Goal: Navigation & Orientation: Locate item on page

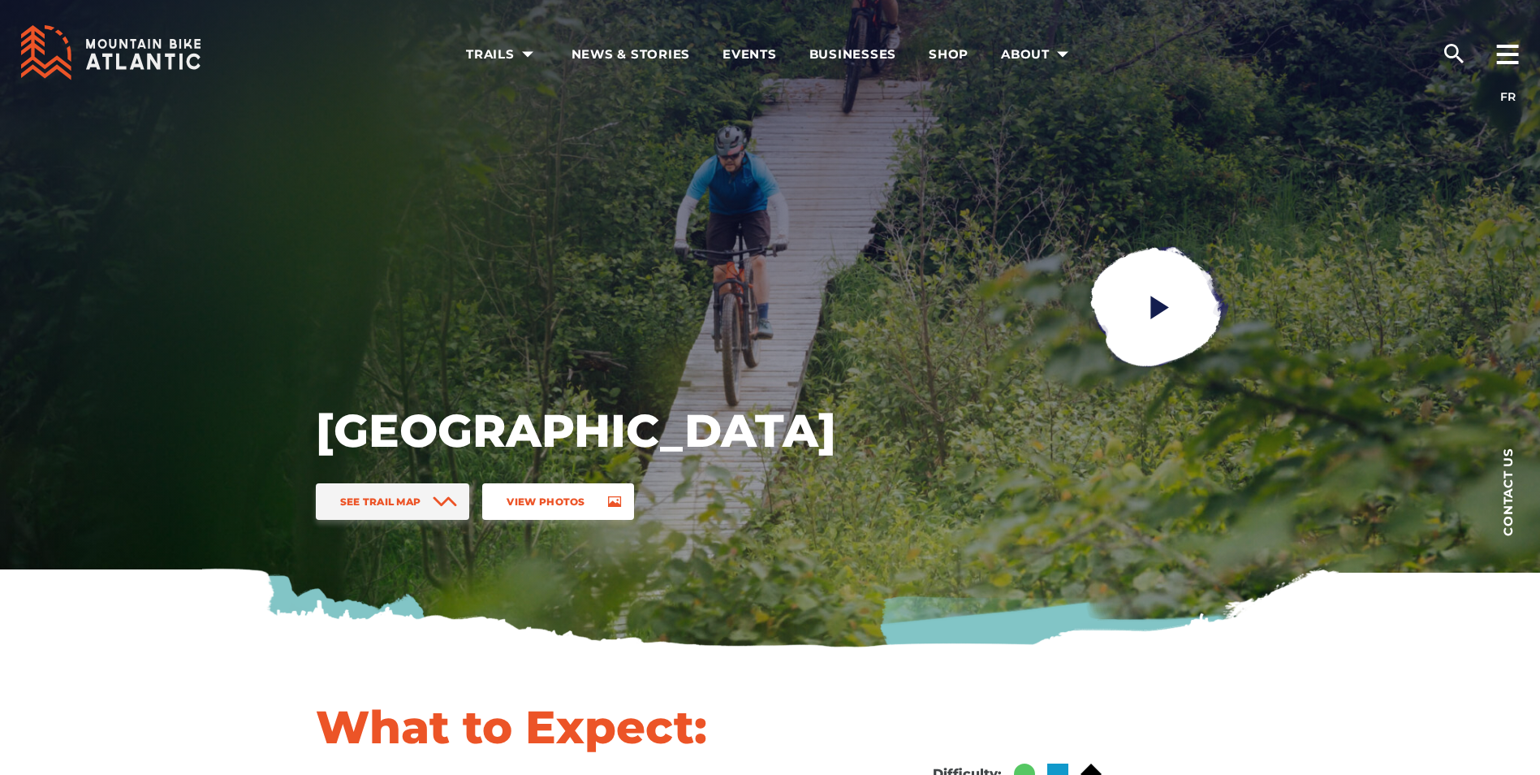
click at [521, 492] on link "View Photos" at bounding box center [557, 501] width 151 height 37
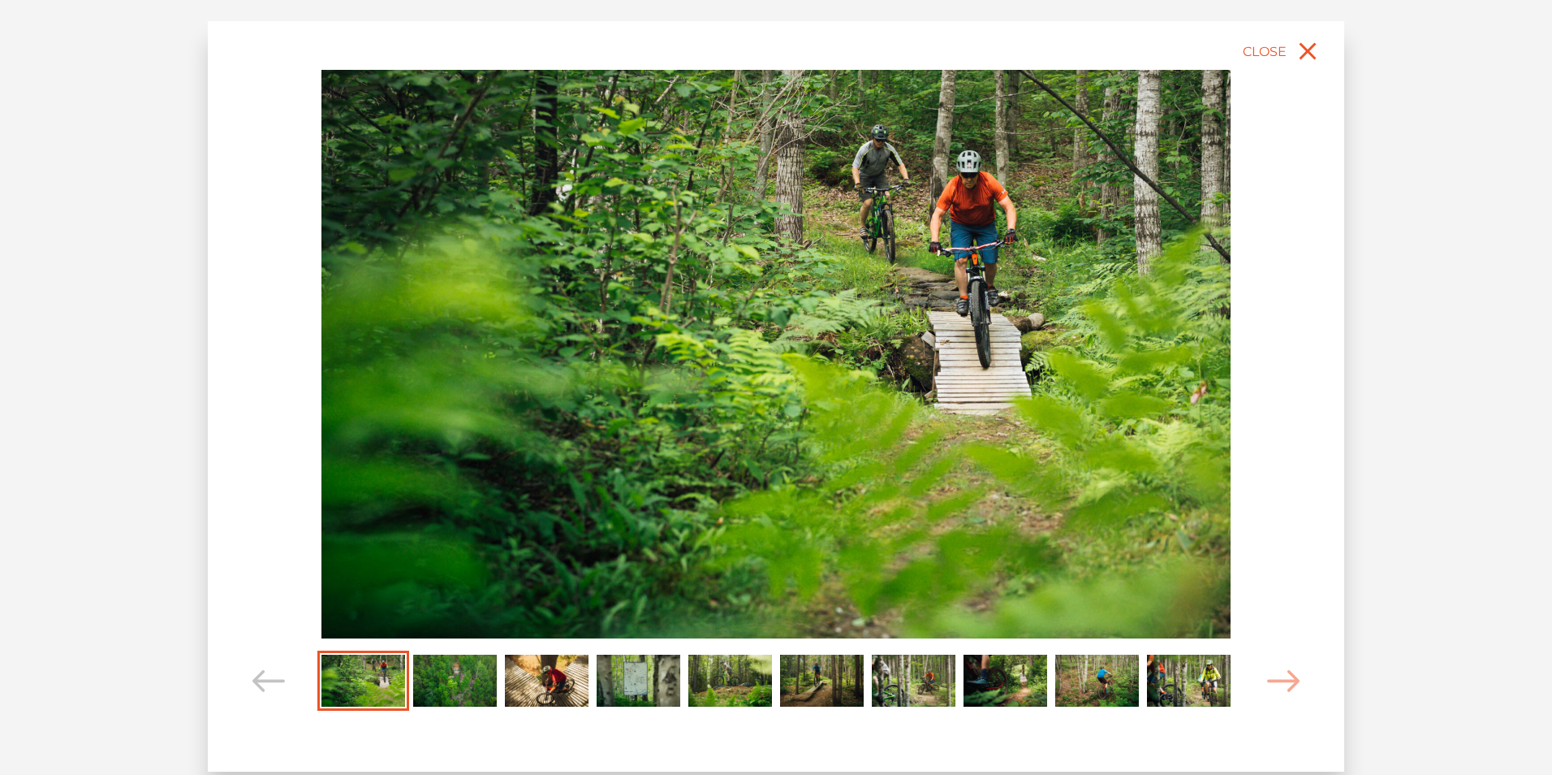
click at [457, 674] on img "Carousel Page 2" at bounding box center [455, 679] width 84 height 51
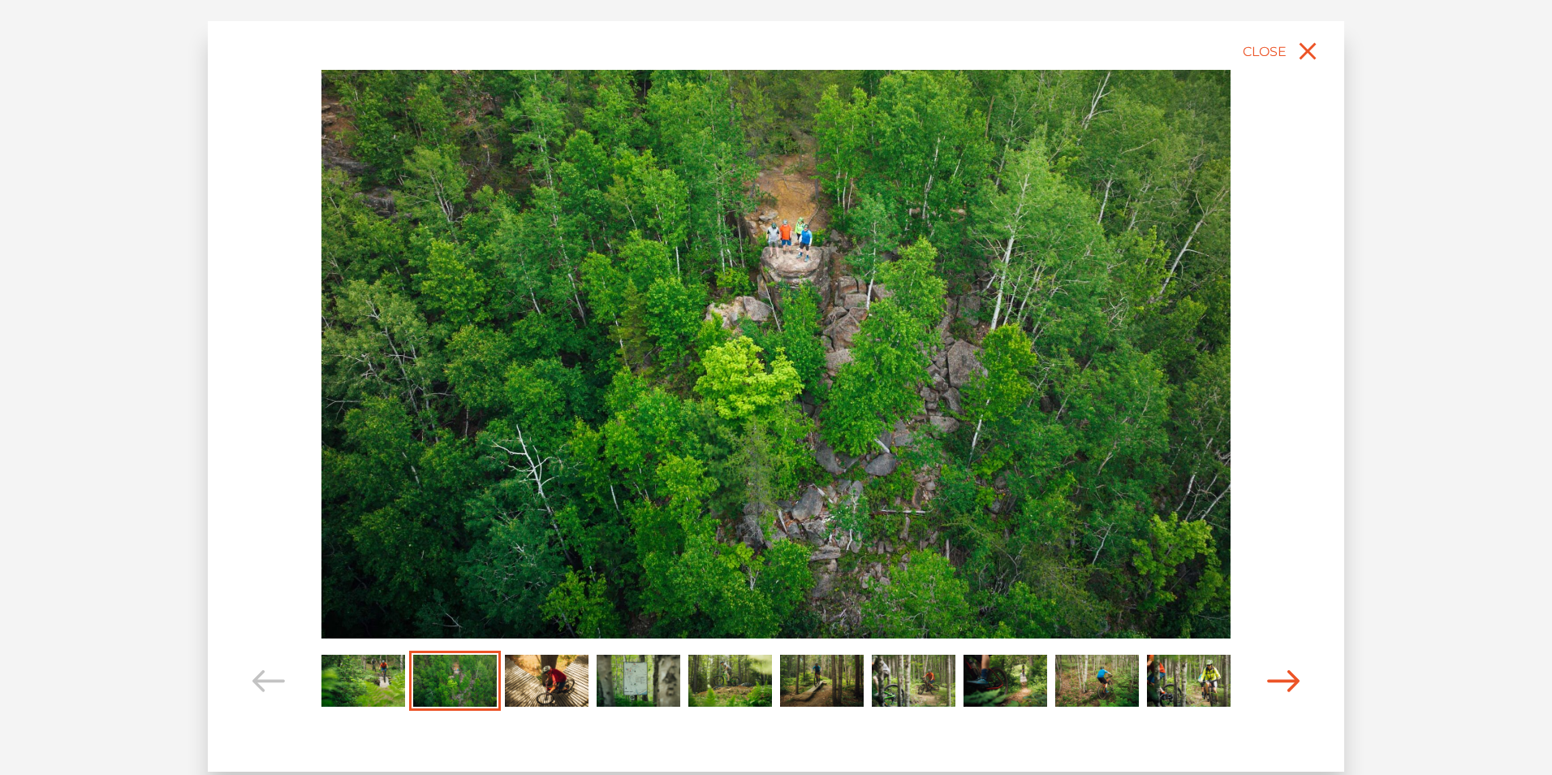
click at [1294, 689] on icon "Carousel Navigation" at bounding box center [1283, 681] width 32 height 22
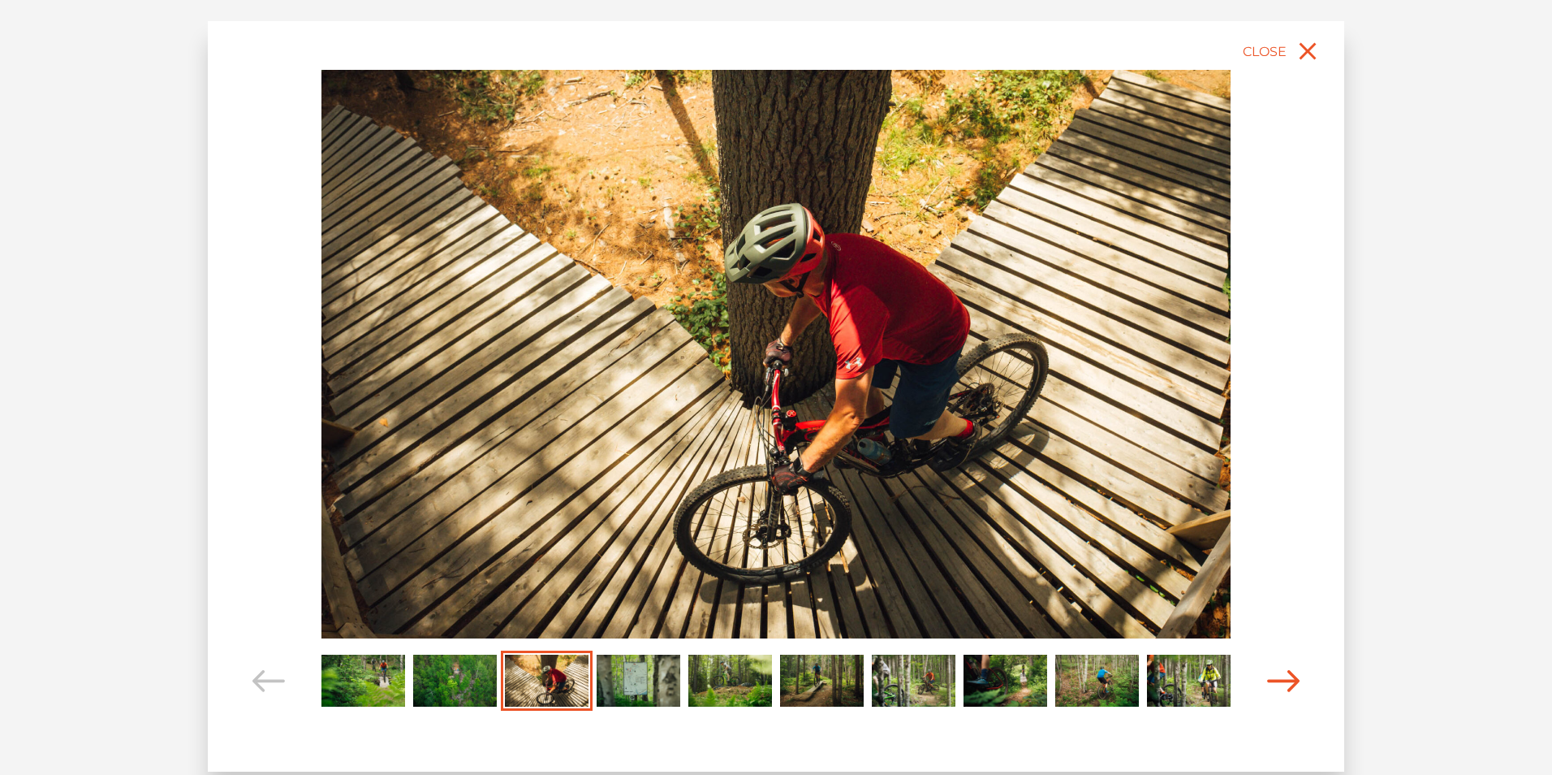
click at [1295, 688] on icon "Carousel Navigation" at bounding box center [1283, 681] width 32 height 22
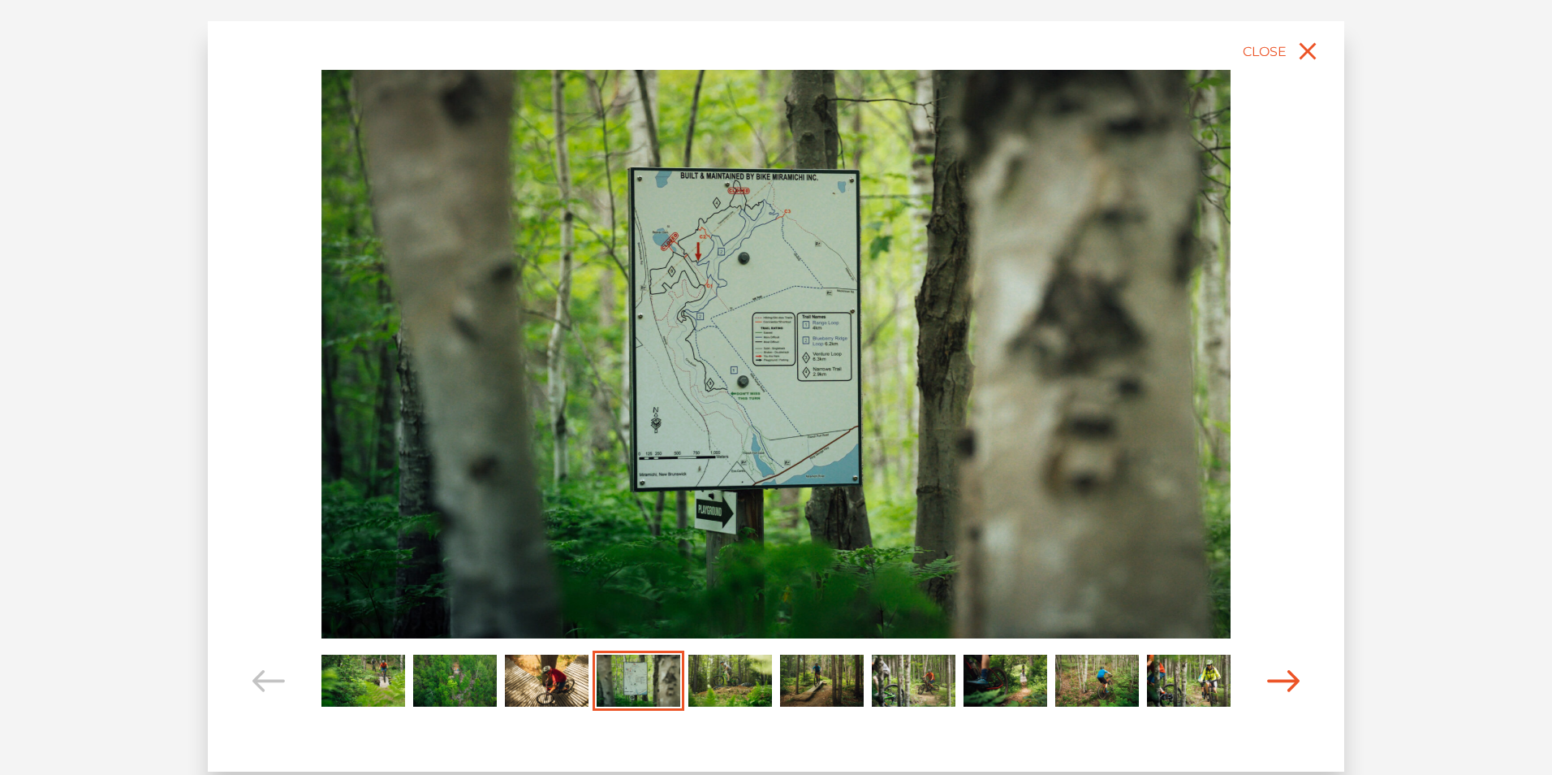
click at [1295, 688] on icon "Carousel Navigation" at bounding box center [1283, 681] width 32 height 22
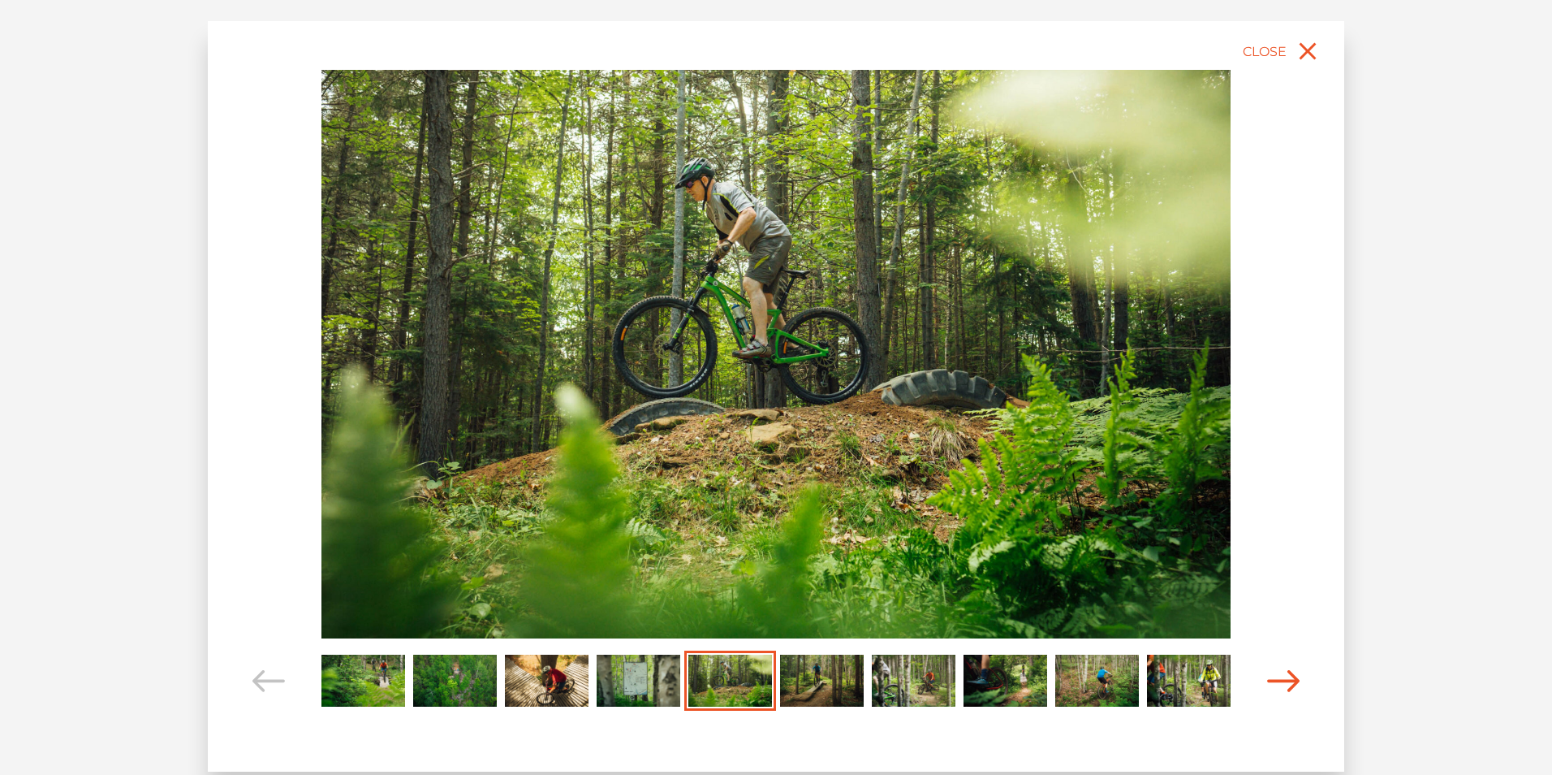
click at [1292, 683] on icon "Carousel Navigation" at bounding box center [1283, 681] width 32 height 22
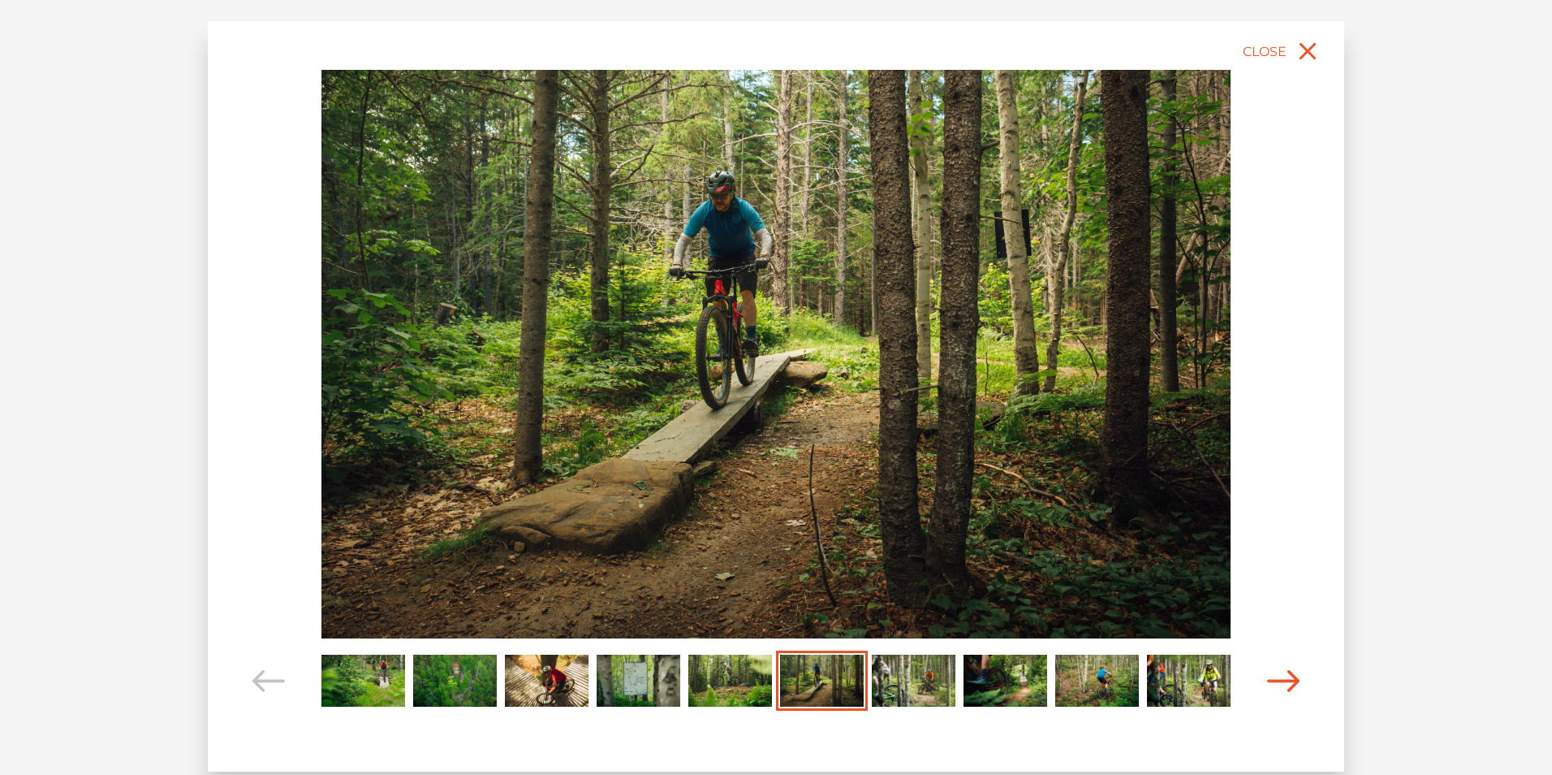
click at [1292, 683] on icon "Carousel Navigation" at bounding box center [1283, 681] width 32 height 22
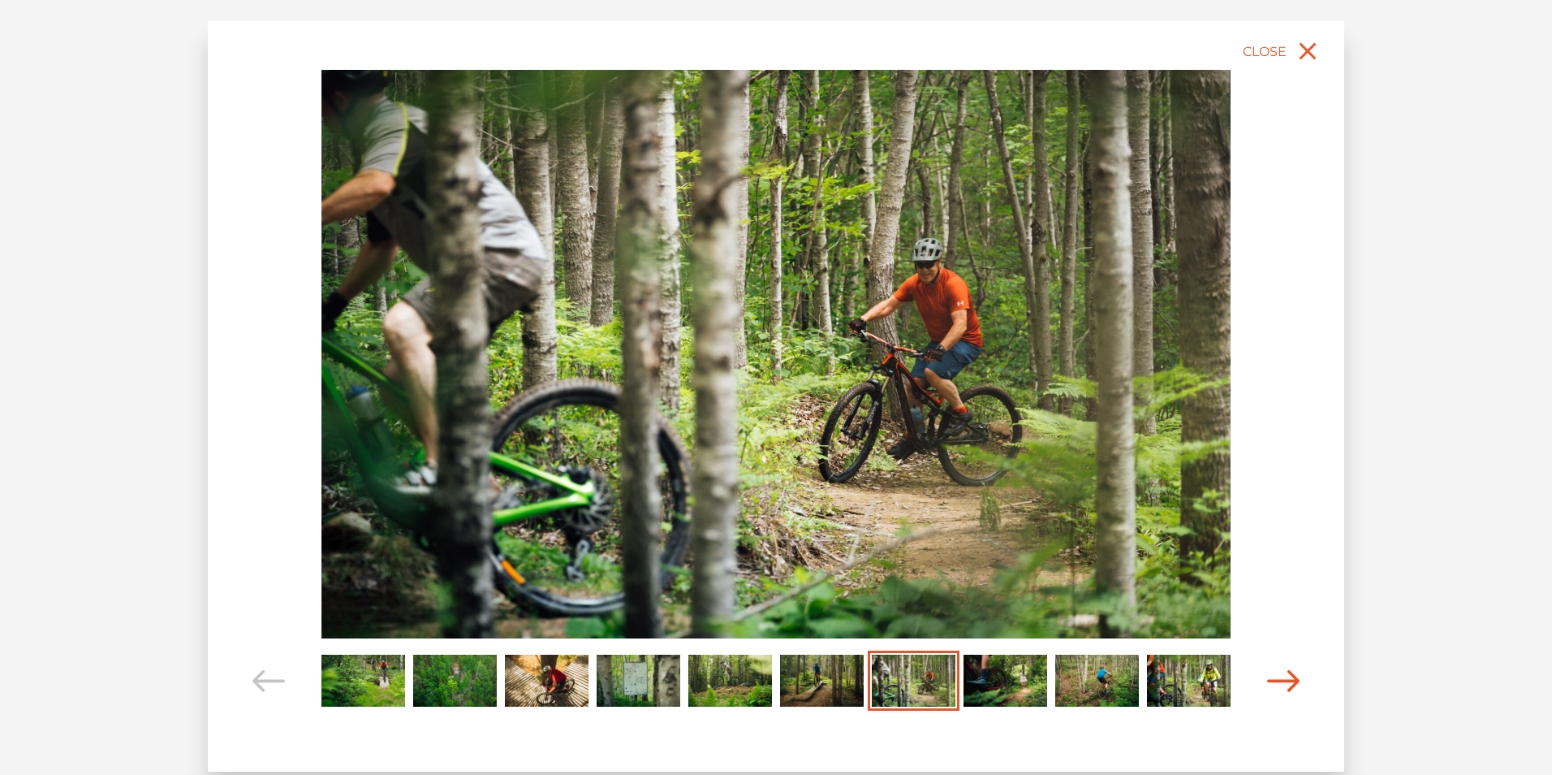
click at [1292, 683] on icon "Carousel Navigation" at bounding box center [1283, 681] width 32 height 22
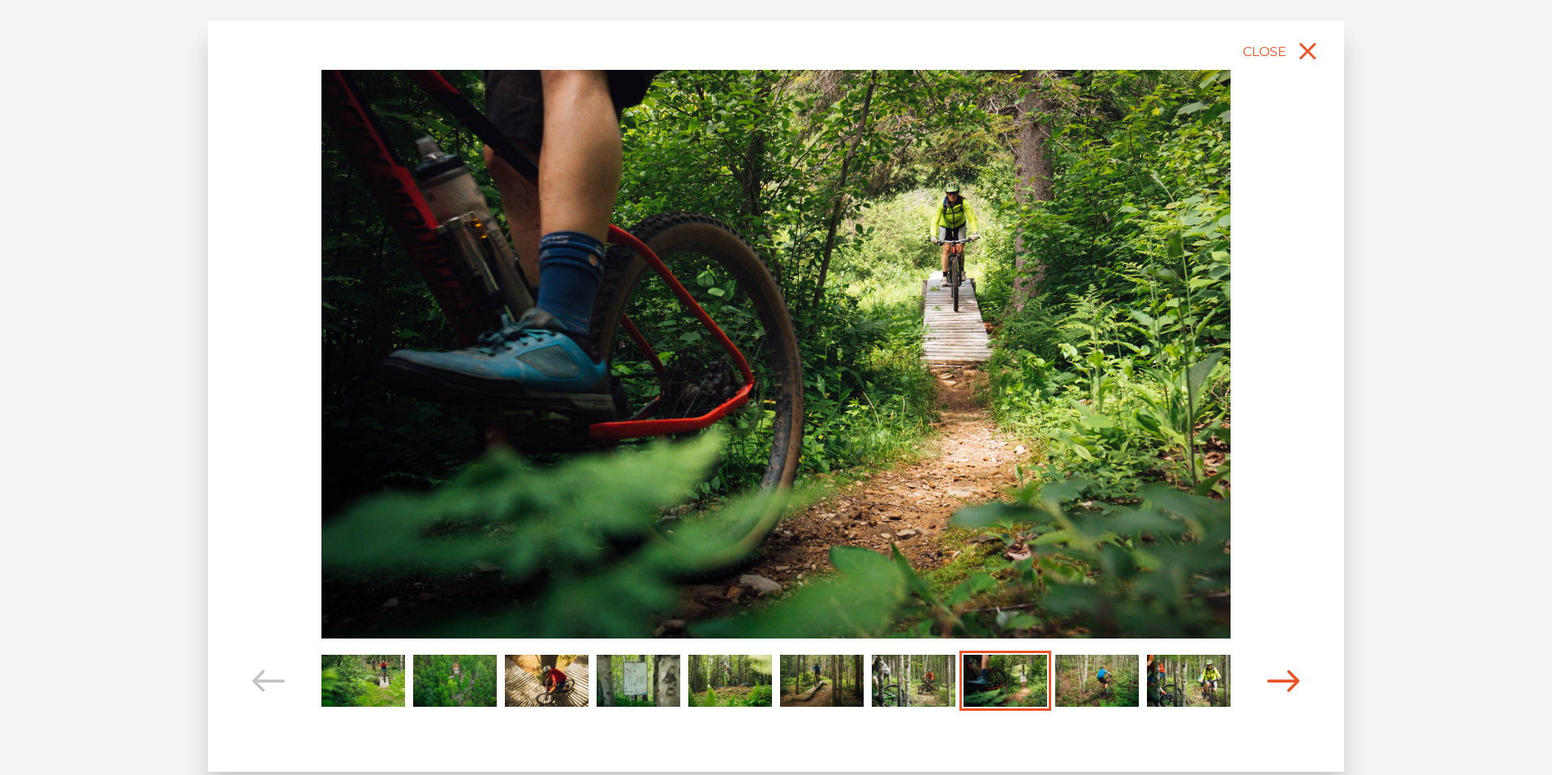
click at [1292, 683] on icon "Carousel Navigation" at bounding box center [1283, 681] width 32 height 22
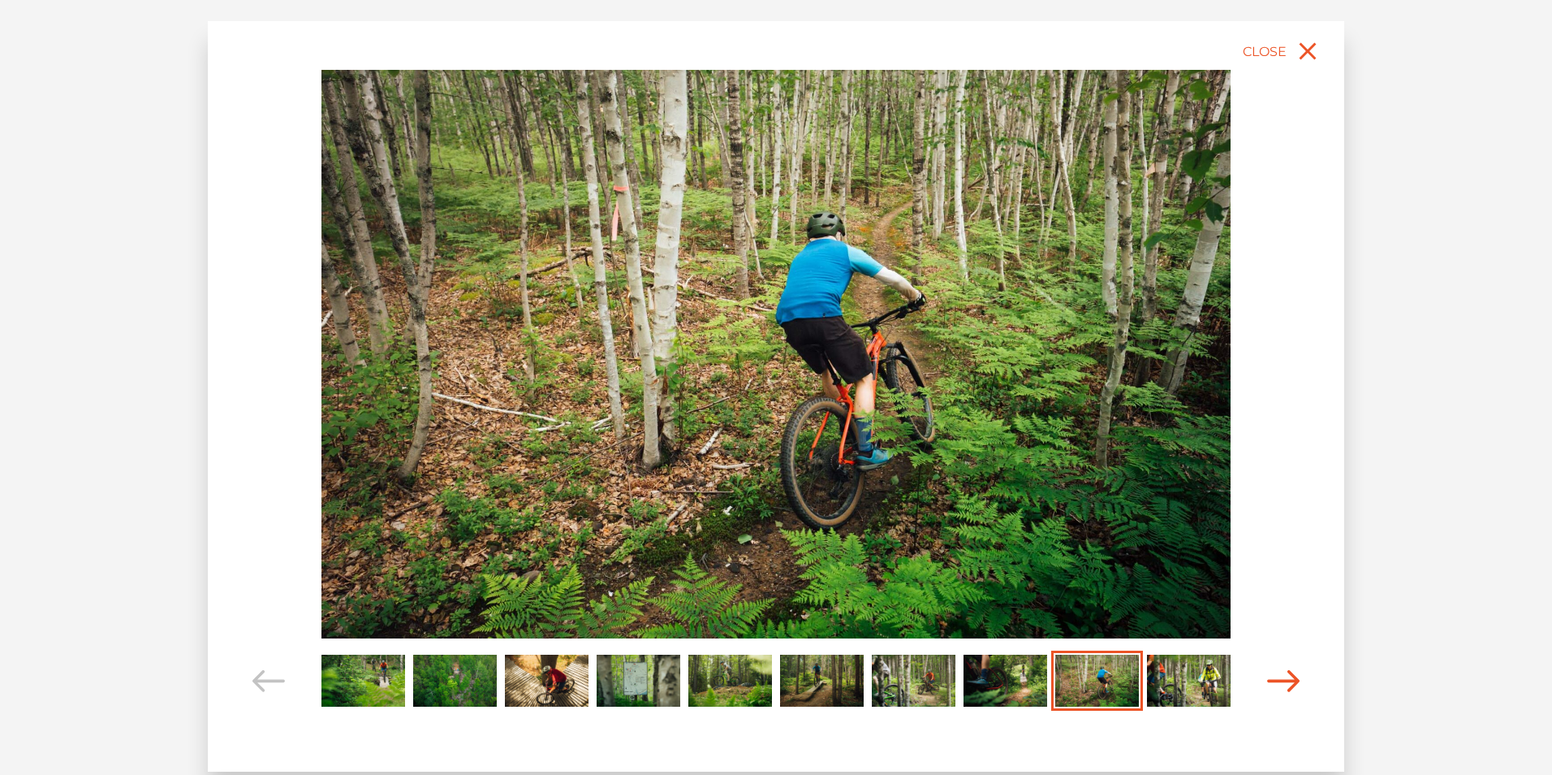
click at [1292, 683] on icon "Carousel Navigation" at bounding box center [1283, 681] width 32 height 22
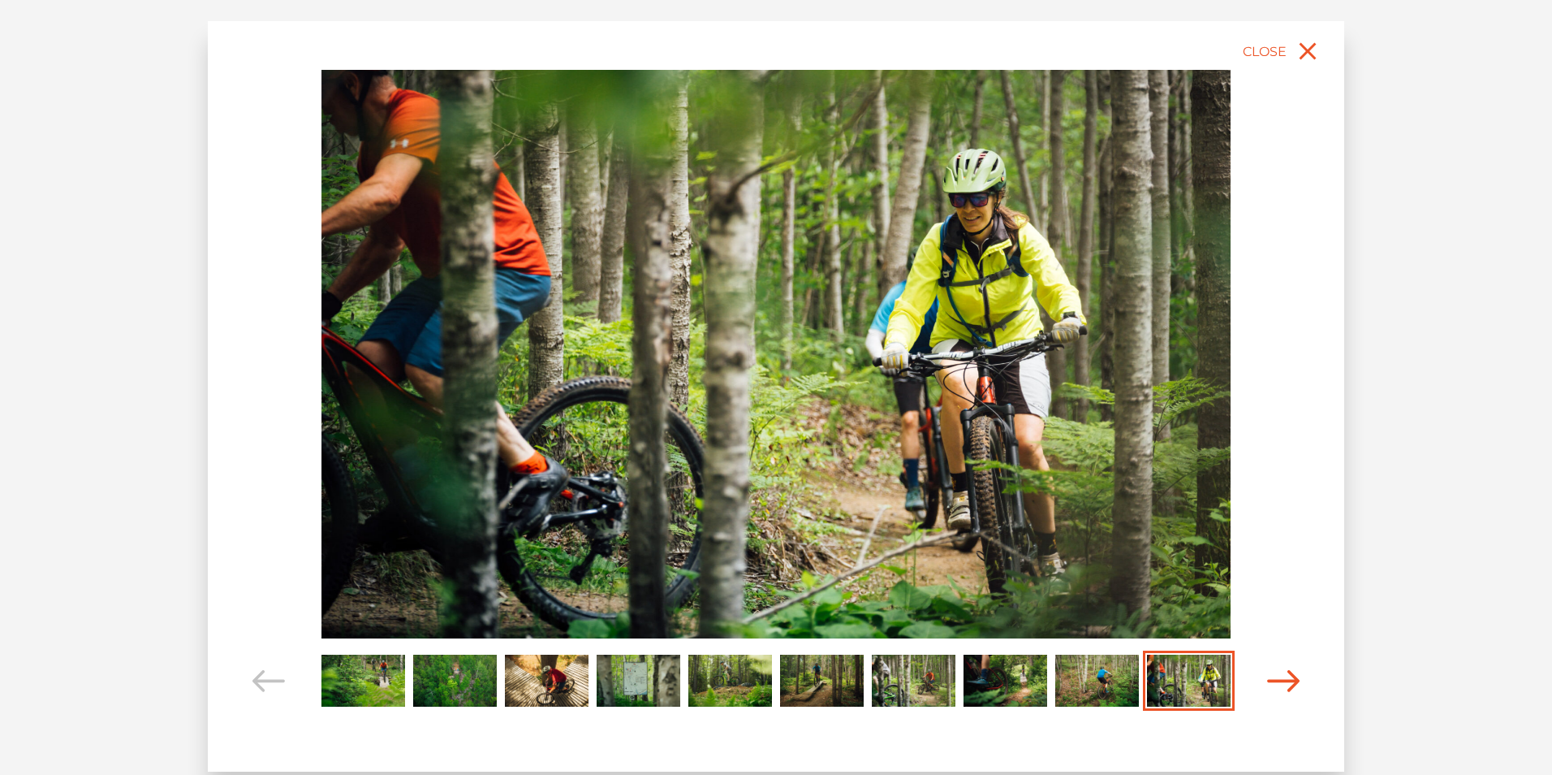
click at [1292, 683] on icon "Carousel Navigation" at bounding box center [1283, 681] width 32 height 22
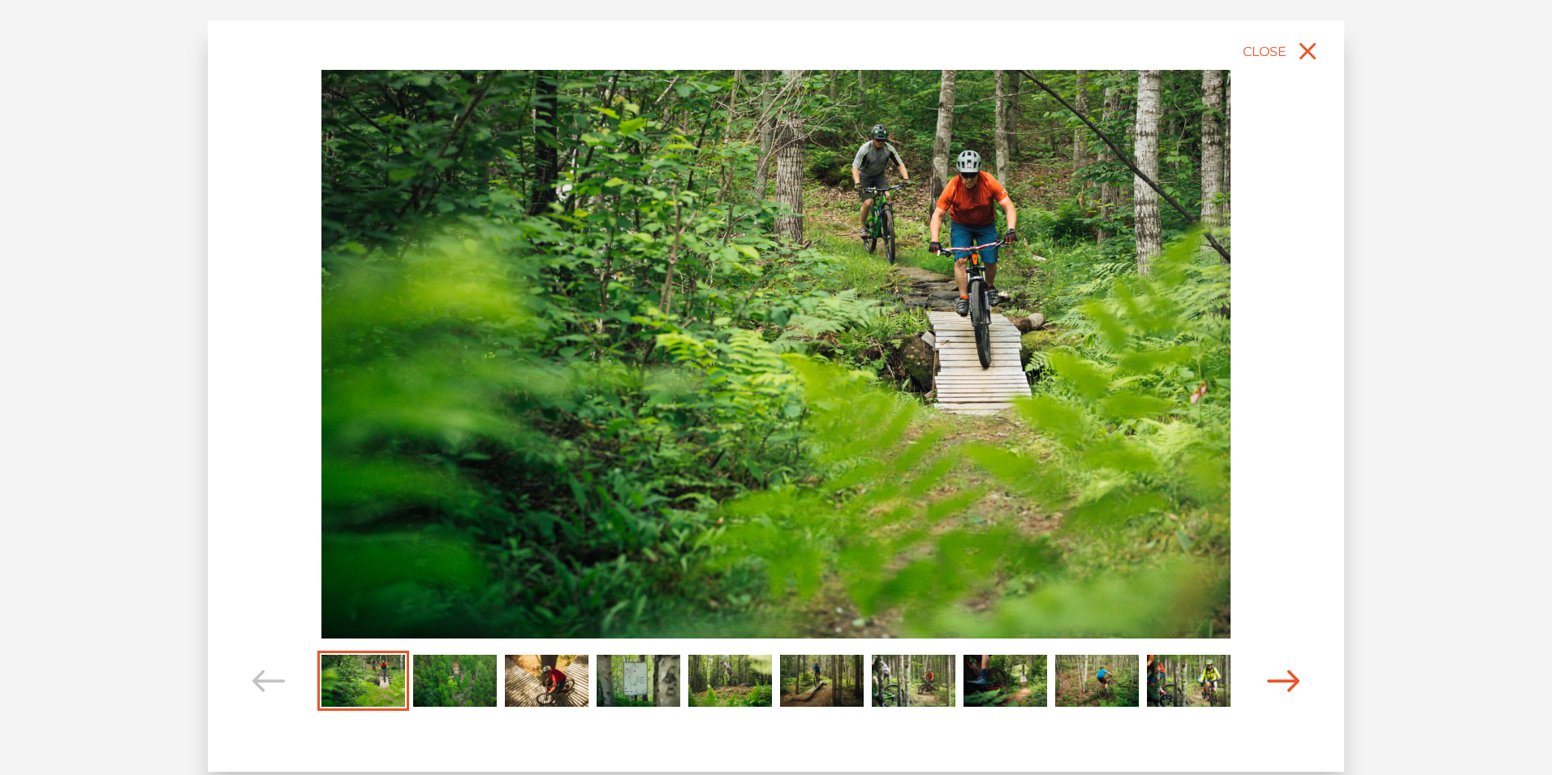
click at [1292, 683] on icon "Carousel Navigation" at bounding box center [1283, 681] width 32 height 22
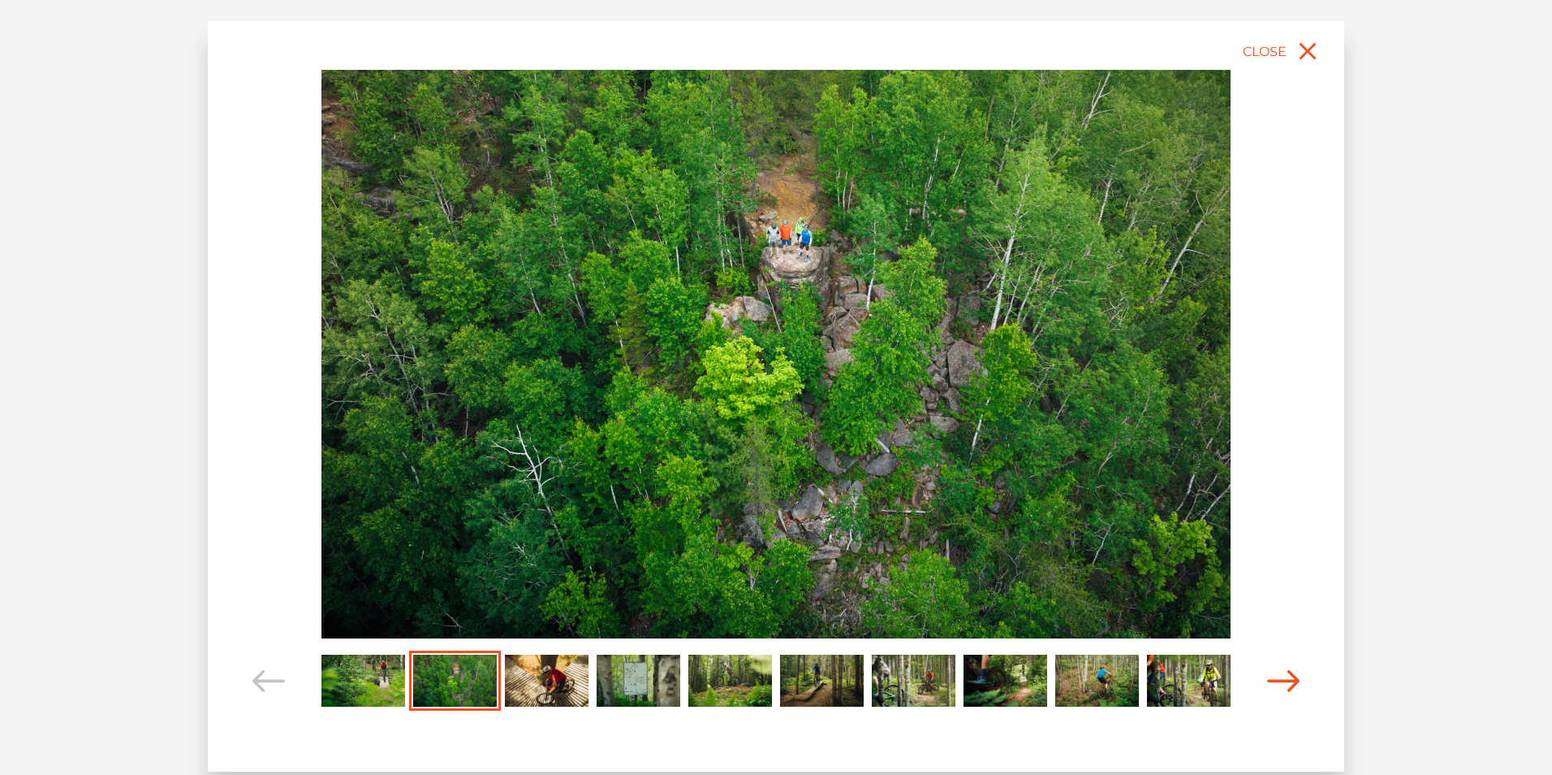
click at [1292, 683] on icon "Carousel Navigation" at bounding box center [1283, 681] width 32 height 22
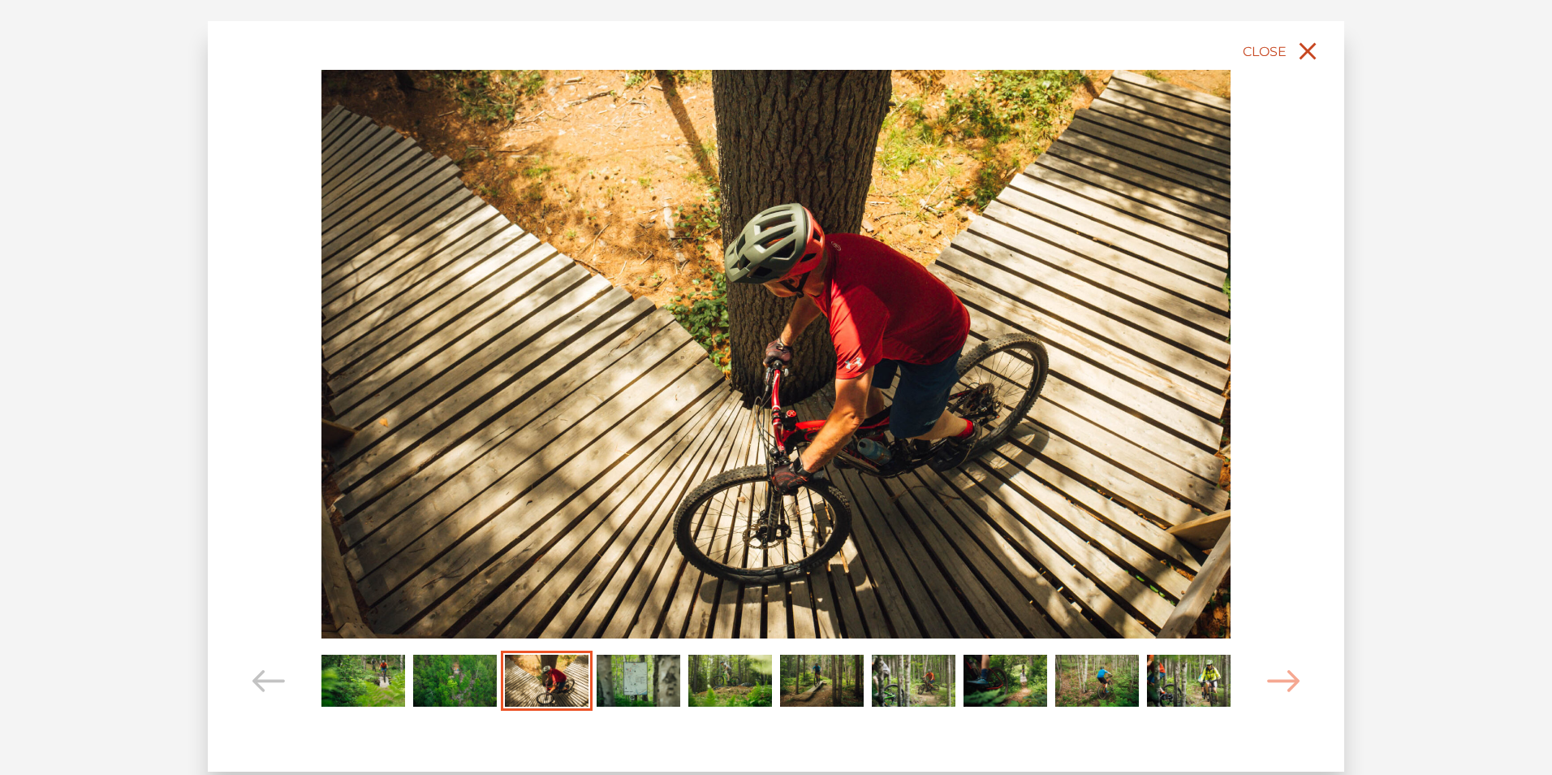
click at [1303, 48] on icon "close" at bounding box center [1308, 51] width 17 height 17
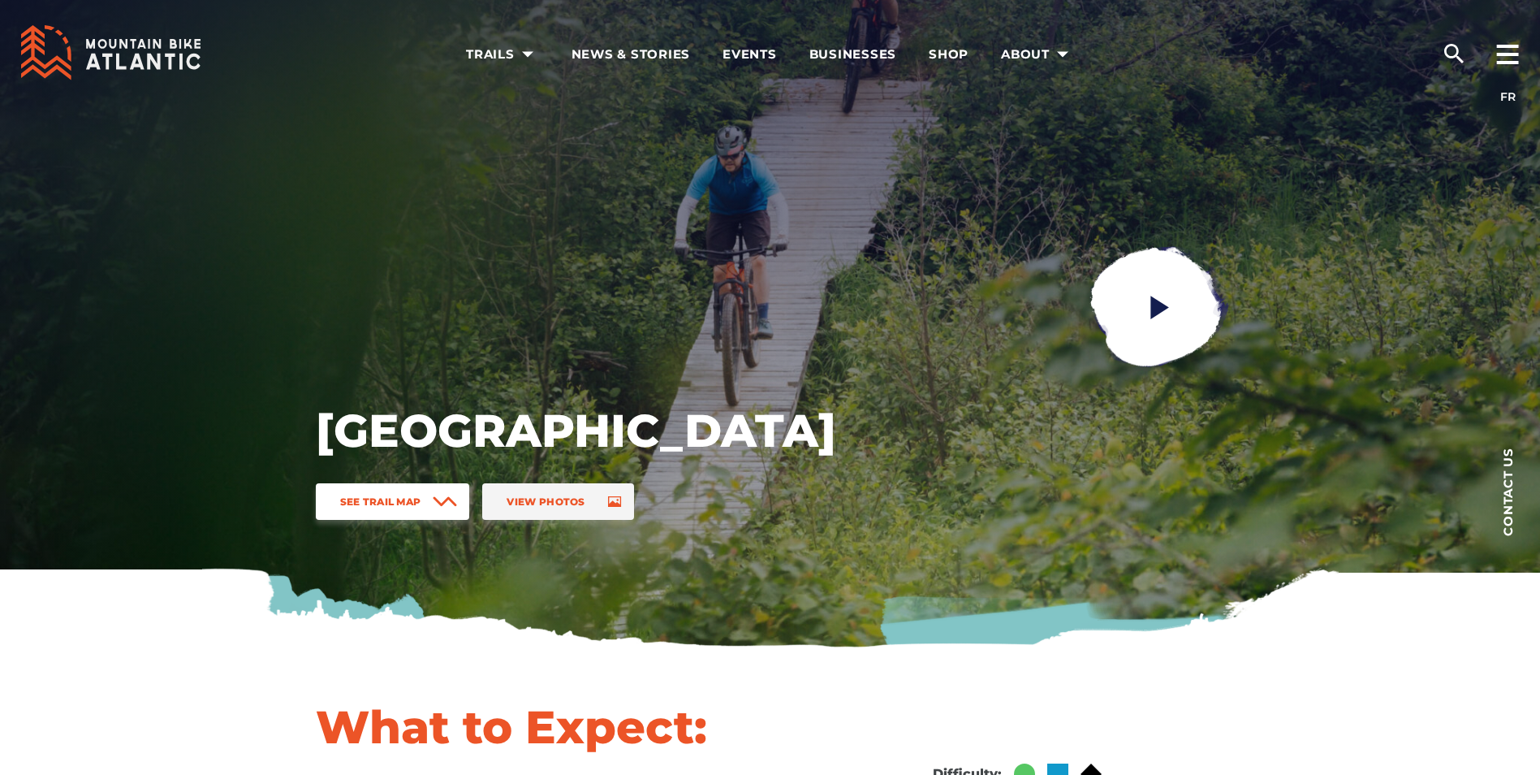
click at [373, 499] on span "See Trail Map" at bounding box center [380, 501] width 81 height 12
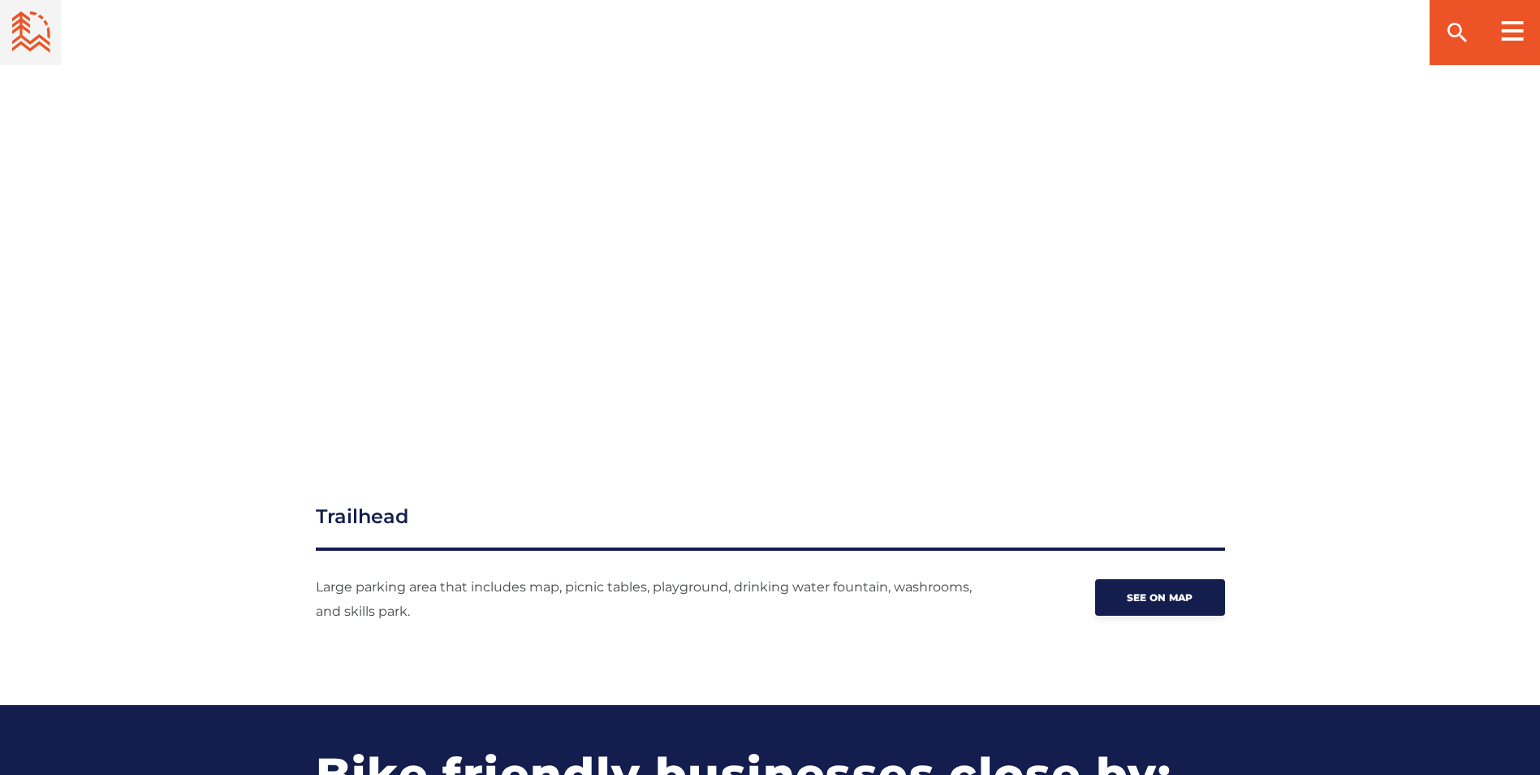
scroll to position [1769, 0]
